Goal: Transaction & Acquisition: Purchase product/service

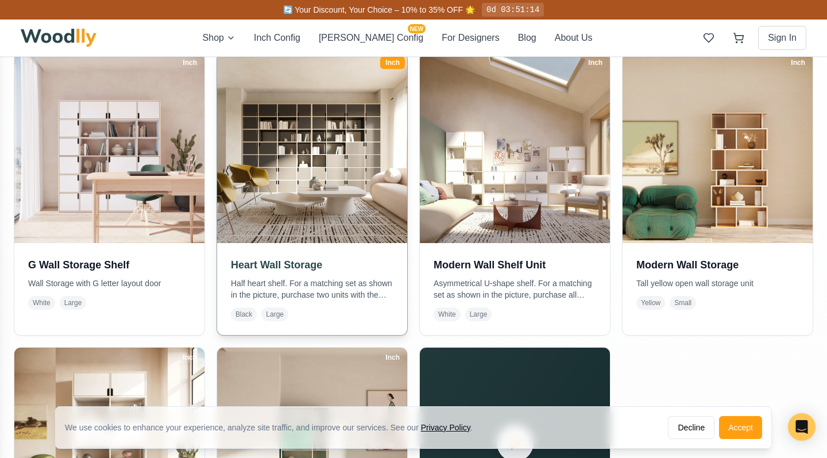
scroll to position [224, 0]
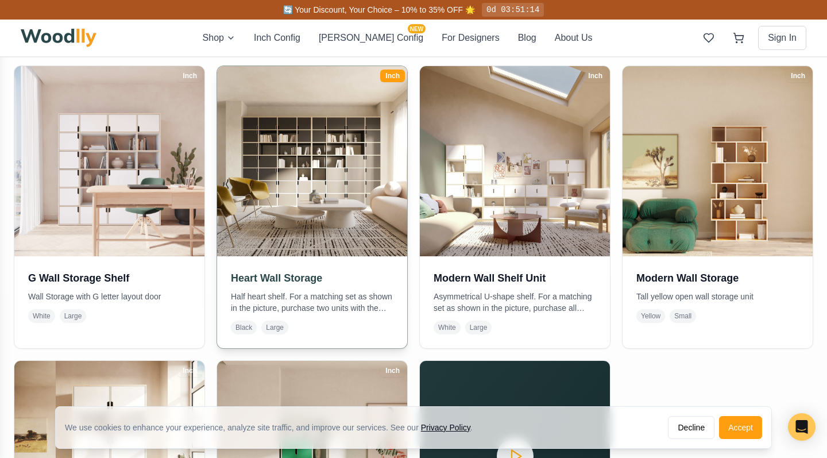
click at [342, 217] on img at bounding box center [313, 161] width 200 height 200
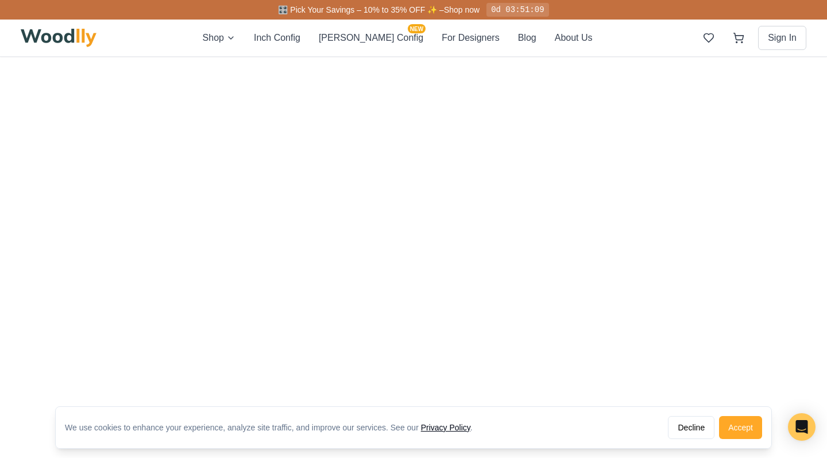
click at [739, 426] on button "Accept" at bounding box center [740, 427] width 43 height 23
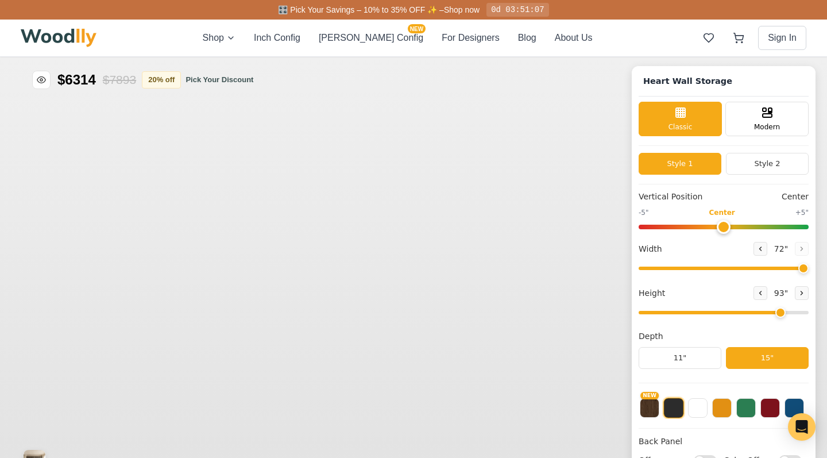
type input "72"
type input "7"
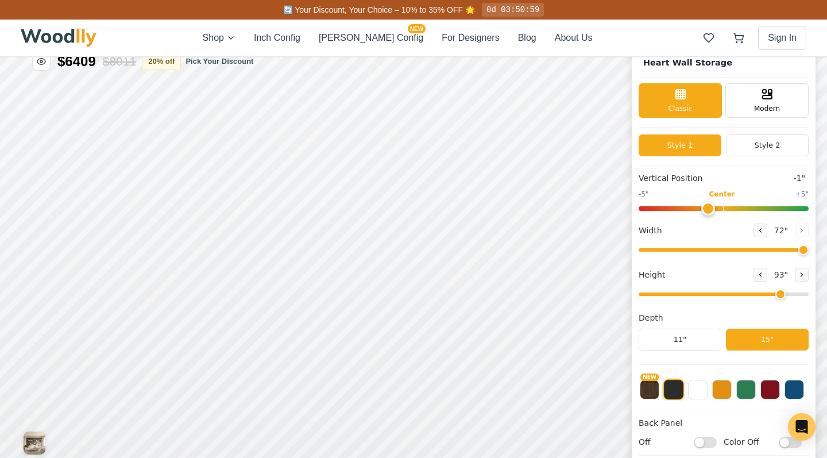
drag, startPoint x: 723, startPoint y: 207, endPoint x: 704, endPoint y: 208, distance: 19.0
click at [704, 208] on input "range" at bounding box center [724, 208] width 170 height 5
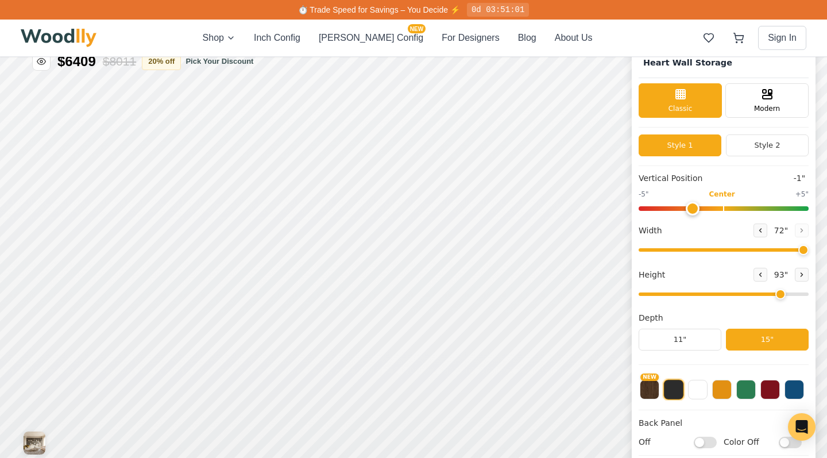
drag, startPoint x: 708, startPoint y: 206, endPoint x: 690, endPoint y: 205, distance: 17.8
click at [690, 206] on input "range" at bounding box center [724, 208] width 170 height 5
drag, startPoint x: 690, startPoint y: 205, endPoint x: 654, endPoint y: 208, distance: 36.3
click at [654, 208] on input "range" at bounding box center [724, 208] width 170 height 5
type input "0"
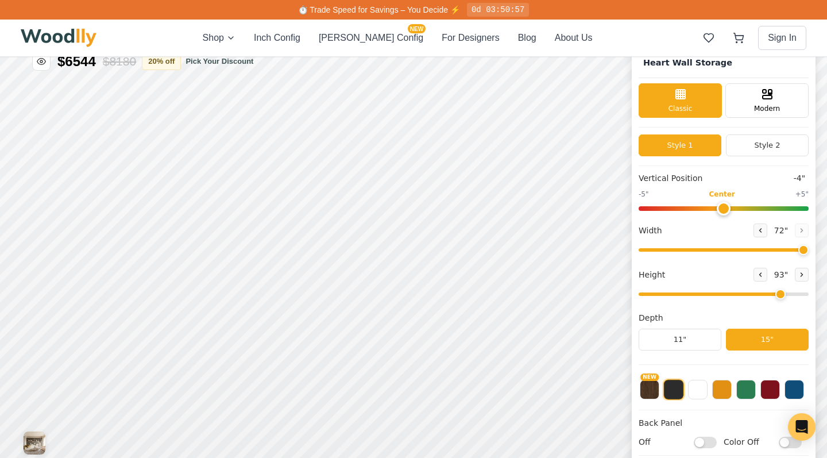
click at [723, 207] on input "range" at bounding box center [724, 208] width 170 height 5
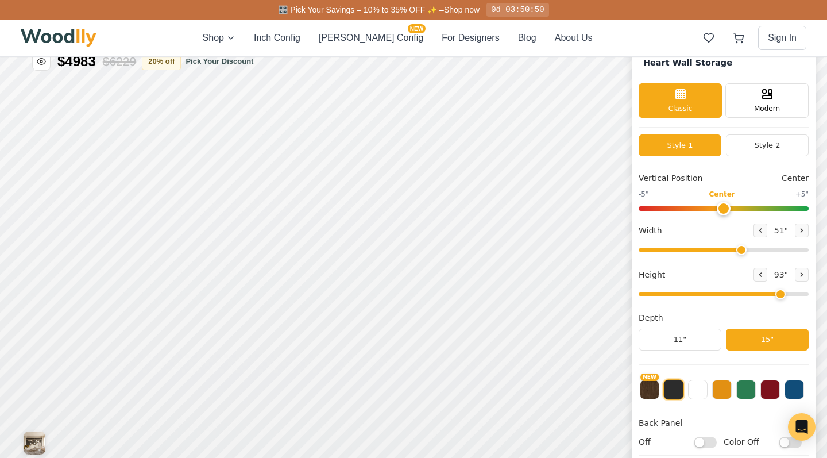
drag, startPoint x: 795, startPoint y: 248, endPoint x: 739, endPoint y: 250, distance: 56.3
click at [739, 250] on input "range" at bounding box center [724, 249] width 170 height 3
drag, startPoint x: 740, startPoint y: 249, endPoint x: 727, endPoint y: 248, distance: 12.7
click at [727, 248] on input "range" at bounding box center [724, 249] width 170 height 3
drag, startPoint x: 727, startPoint y: 248, endPoint x: 661, endPoint y: 254, distance: 66.3
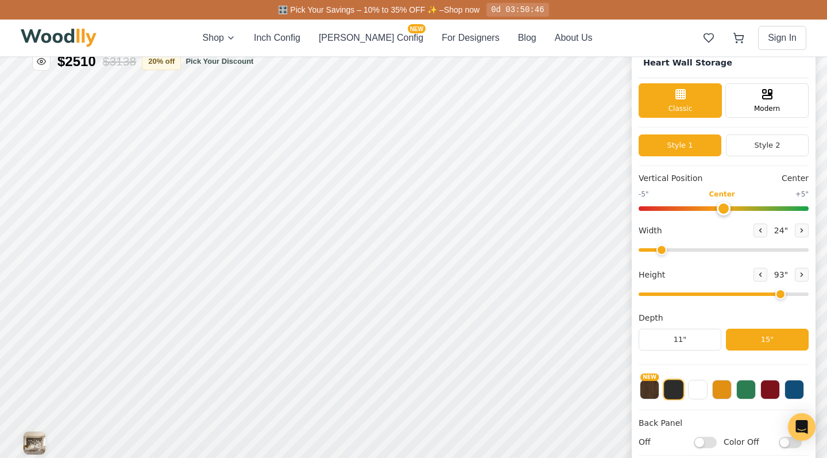
click at [661, 252] on input "range" at bounding box center [724, 249] width 170 height 3
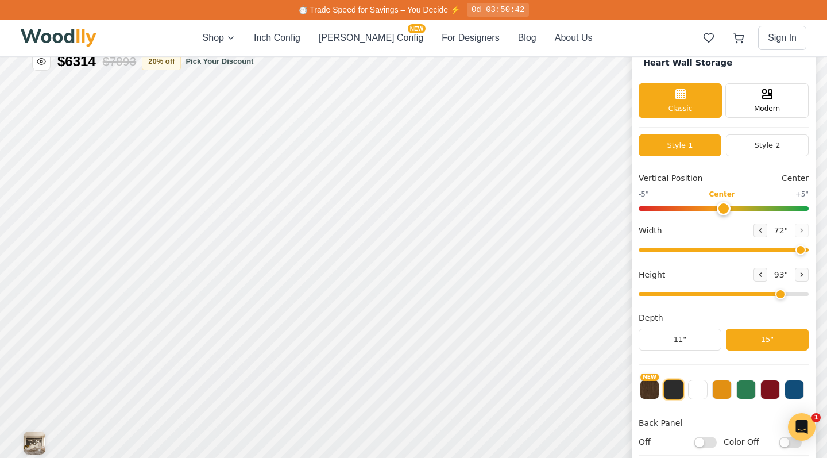
drag, startPoint x: 659, startPoint y: 250, endPoint x: 803, endPoint y: 248, distance: 144.2
type input "72"
click at [803, 248] on input "range" at bounding box center [724, 249] width 170 height 3
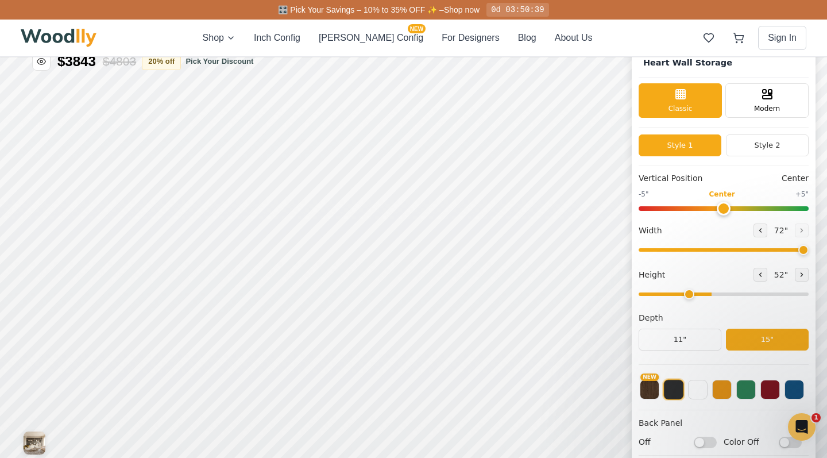
scroll to position [0, 0]
drag, startPoint x: 777, startPoint y: 294, endPoint x: 686, endPoint y: 292, distance: 90.8
type input "3"
click at [686, 292] on input "range" at bounding box center [724, 293] width 170 height 3
